Goal: Task Accomplishment & Management: Manage account settings

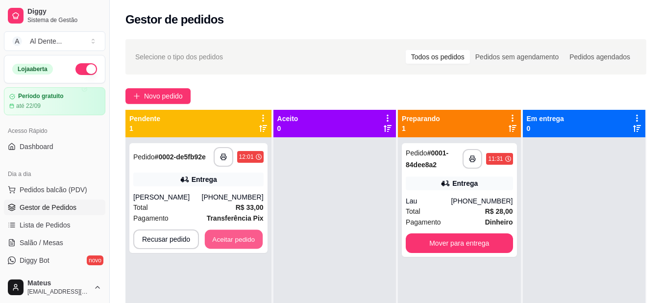
click at [247, 238] on button "Aceitar pedido" at bounding box center [234, 239] width 58 height 19
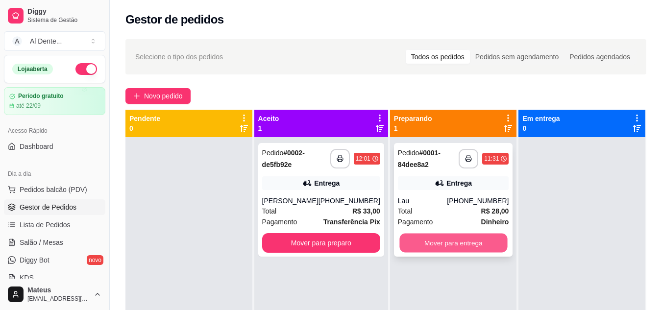
click at [429, 243] on button "Mover para entrega" at bounding box center [453, 243] width 108 height 19
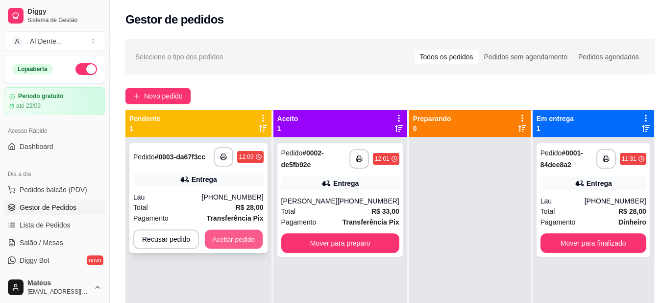
click at [234, 241] on button "Aceitar pedido" at bounding box center [234, 239] width 58 height 19
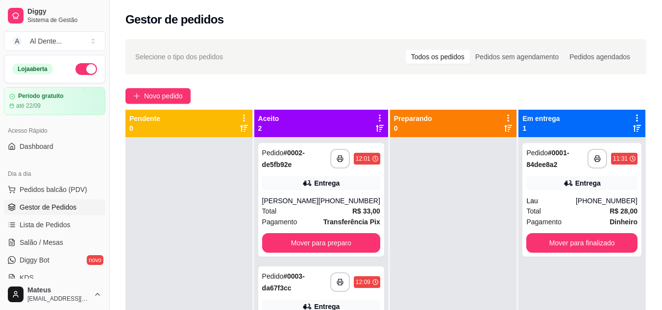
click at [632, 120] on icon at bounding box center [636, 118] width 9 height 9
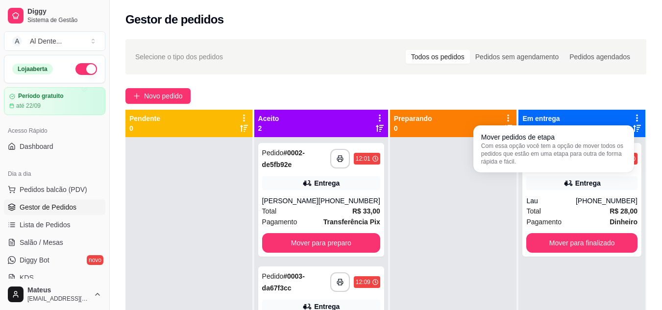
click at [481, 203] on div at bounding box center [453, 292] width 127 height 310
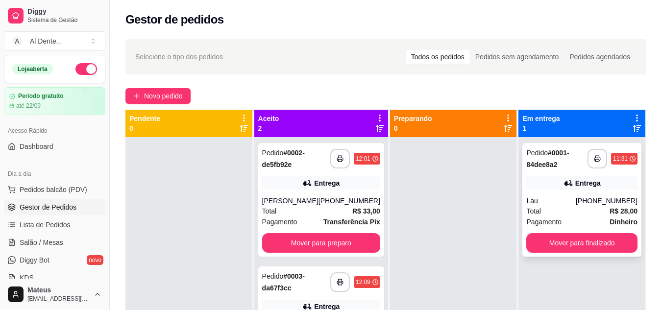
click at [613, 156] on div "11:31" at bounding box center [620, 159] width 15 height 8
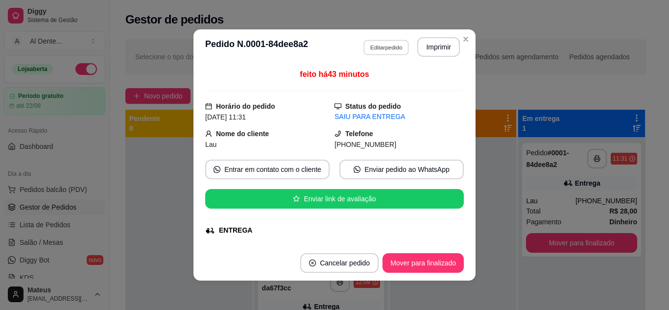
click at [386, 48] on button "Editar pedido" at bounding box center [386, 47] width 46 height 15
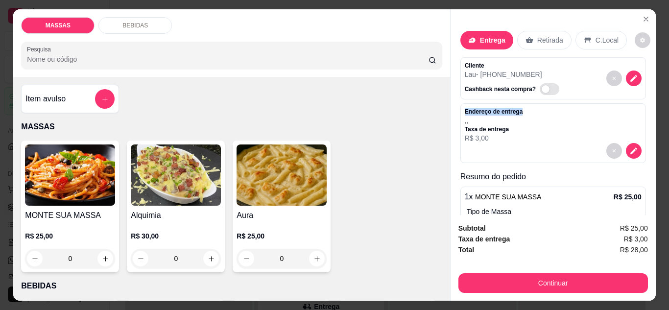
drag, startPoint x: 652, startPoint y: 99, endPoint x: 650, endPoint y: 90, distance: 10.0
click at [650, 90] on div "Entrega Retirada C.Local Cliente Lau - [PHONE_NUMBER] Cashback nesta compra? En…" at bounding box center [553, 112] width 205 height 206
click at [642, 17] on icon "Close" at bounding box center [646, 19] width 8 height 8
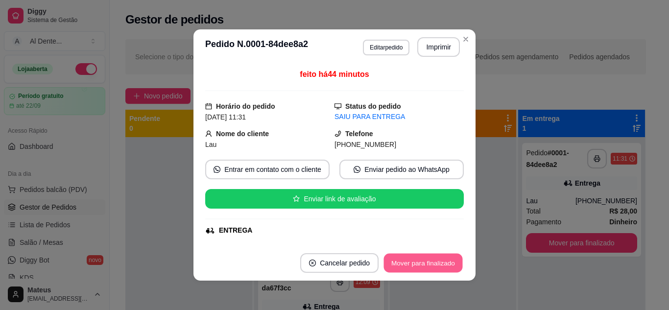
click at [438, 266] on button "Mover para finalizado" at bounding box center [423, 263] width 79 height 19
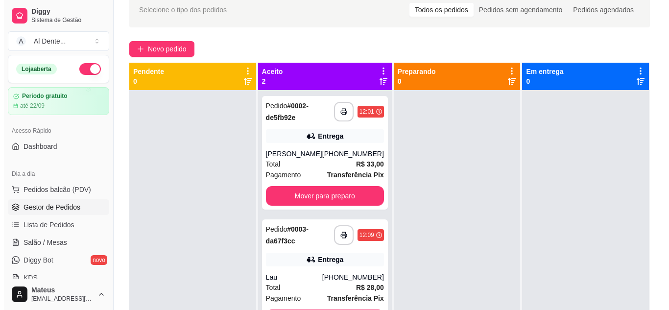
scroll to position [149, 0]
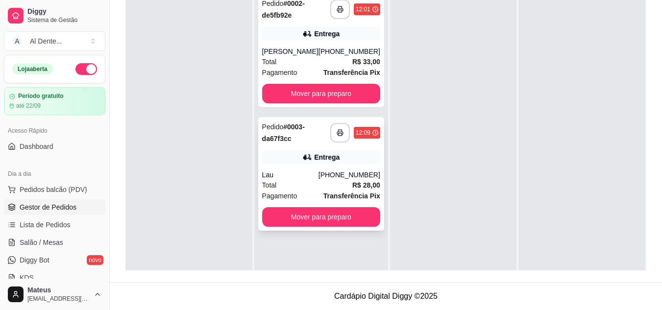
click at [348, 179] on div "[PHONE_NUMBER]" at bounding box center [349, 175] width 62 height 10
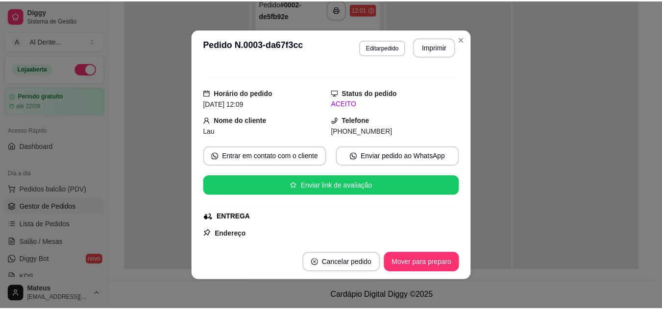
scroll to position [0, 0]
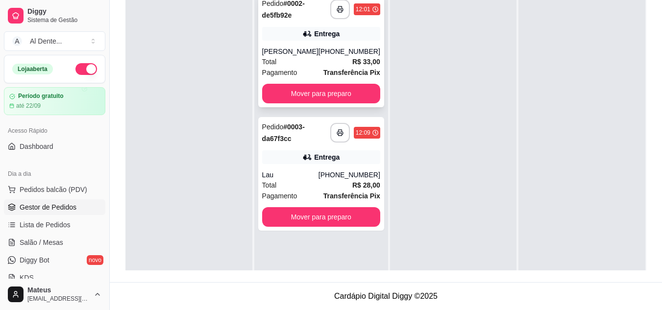
click at [342, 49] on div "[PHONE_NUMBER]" at bounding box center [349, 52] width 62 height 10
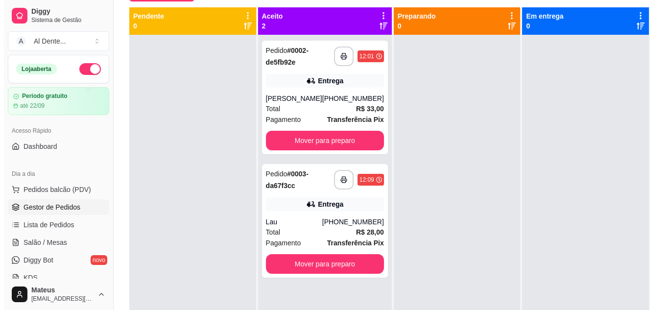
scroll to position [113, 0]
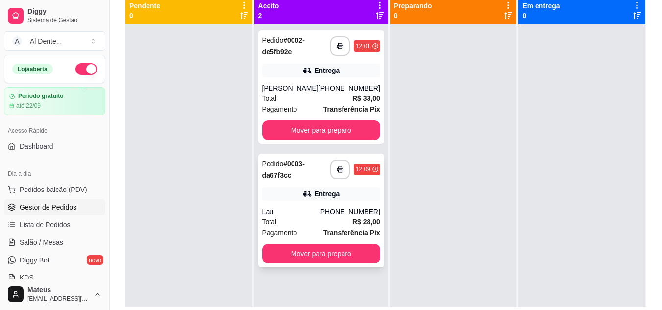
click at [341, 200] on div "Entrega" at bounding box center [321, 194] width 118 height 14
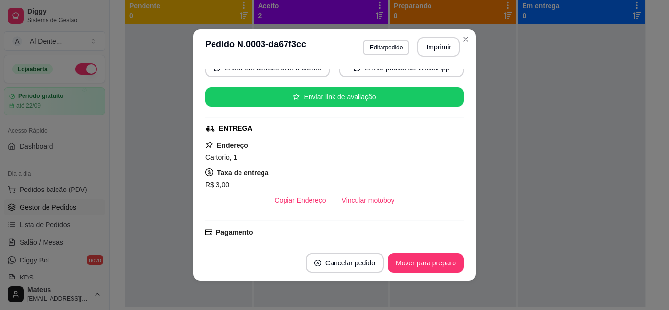
scroll to position [0, 0]
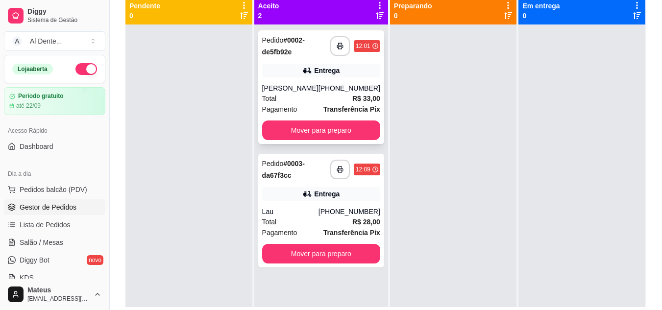
click at [351, 79] on div "**********" at bounding box center [321, 87] width 126 height 114
click at [279, 210] on div "Lau" at bounding box center [290, 212] width 56 height 10
click at [313, 103] on div "Total R$ 33,00" at bounding box center [321, 98] width 118 height 11
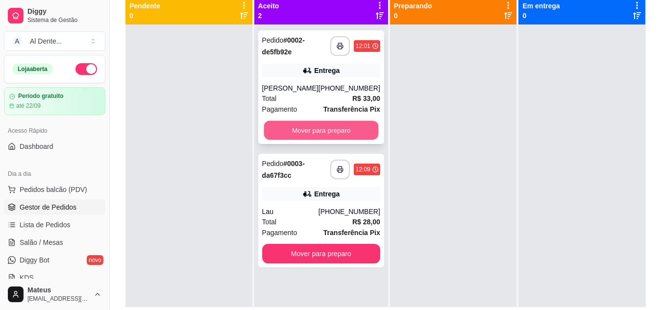
click at [324, 132] on button "Mover para preparo" at bounding box center [321, 130] width 115 height 19
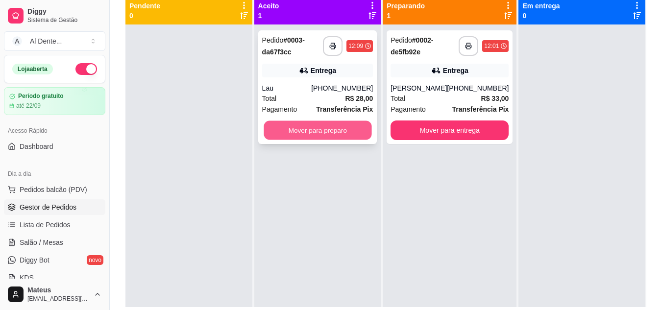
click at [346, 135] on button "Mover para preparo" at bounding box center [318, 130] width 108 height 19
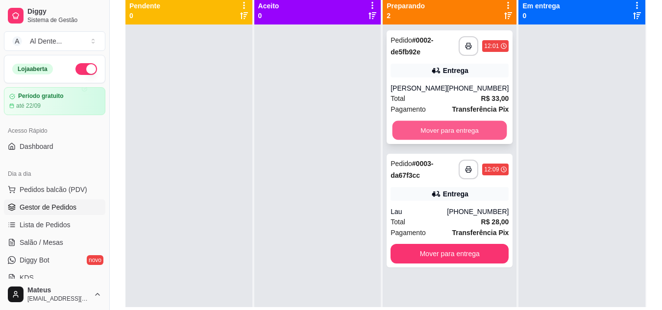
click at [441, 133] on button "Mover para entrega" at bounding box center [449, 130] width 115 height 19
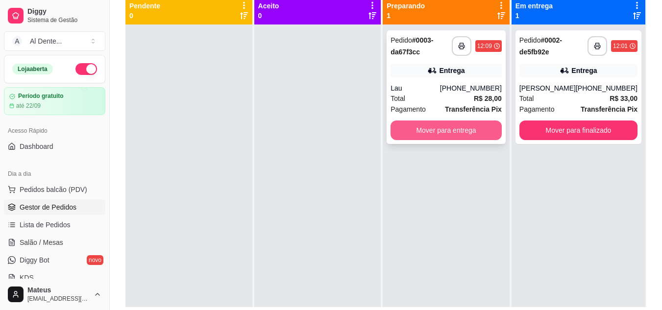
click at [456, 133] on button "Mover para entrega" at bounding box center [445, 130] width 111 height 20
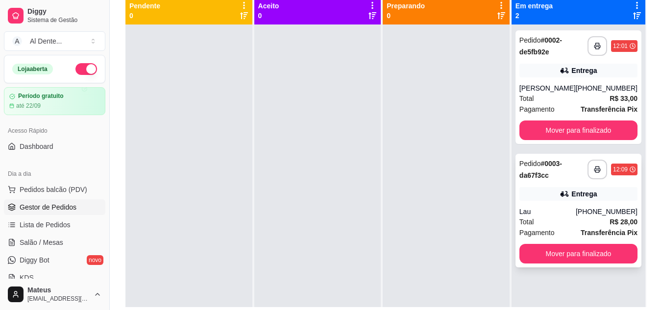
click at [548, 229] on span "Pagamento" at bounding box center [536, 232] width 35 height 11
